Goal: Contribute content

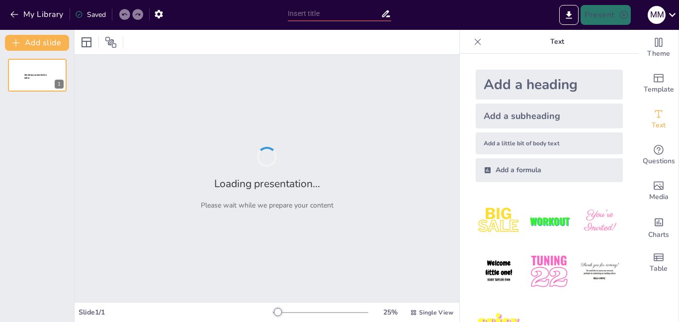
type input "Modelo conceptual y logico"
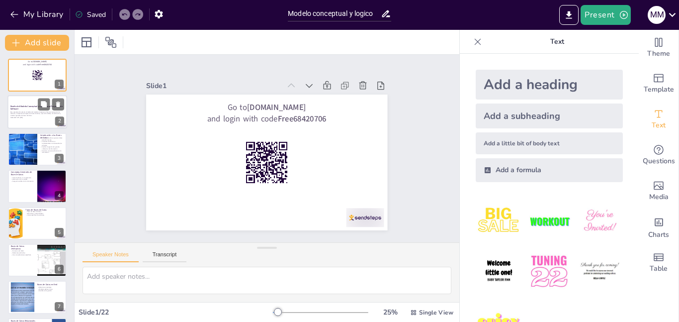
click at [18, 111] on p "Esta presentación aborda el diseño del modelo conceptual y lógico en proyectos …" at bounding box center [37, 113] width 54 height 5
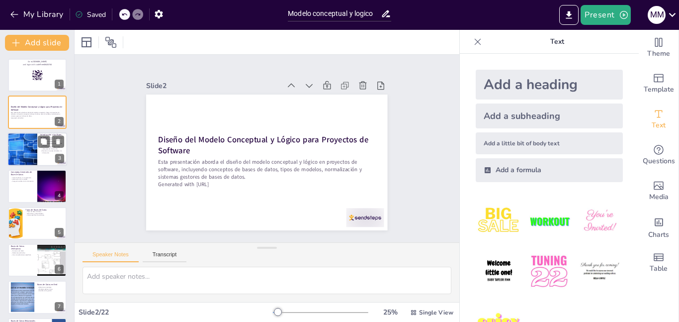
checkbox input "true"
click at [22, 140] on div at bounding box center [22, 149] width 45 height 34
type textarea "La organización de datos es esencial para un acceso eficiente. Las bases de dat…"
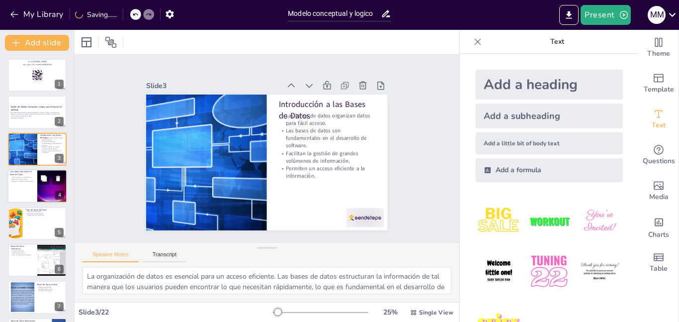
checkbox input "true"
click at [31, 171] on p "Conceptos Generales de Base de Datos" at bounding box center [22, 173] width 24 height 5
type textarea "Los tipos de datos son fundamentales porque determinan cómo se almacenan y proc…"
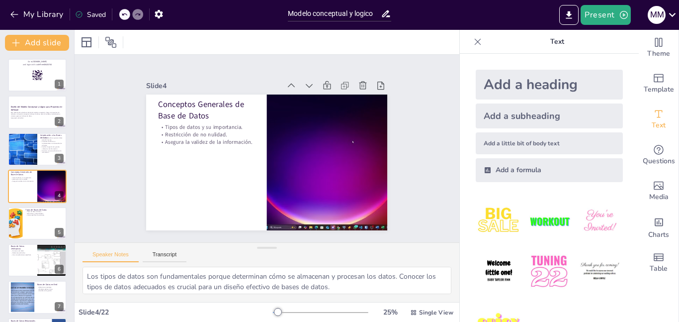
checkbox input "true"
